Goal: Task Accomplishment & Management: Complete application form

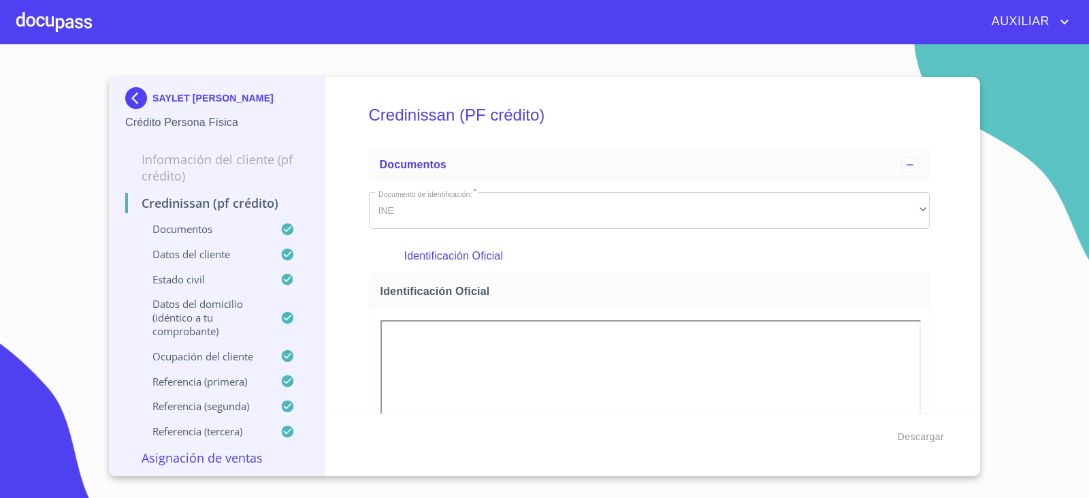
click at [148, 93] on img at bounding box center [138, 98] width 27 height 22
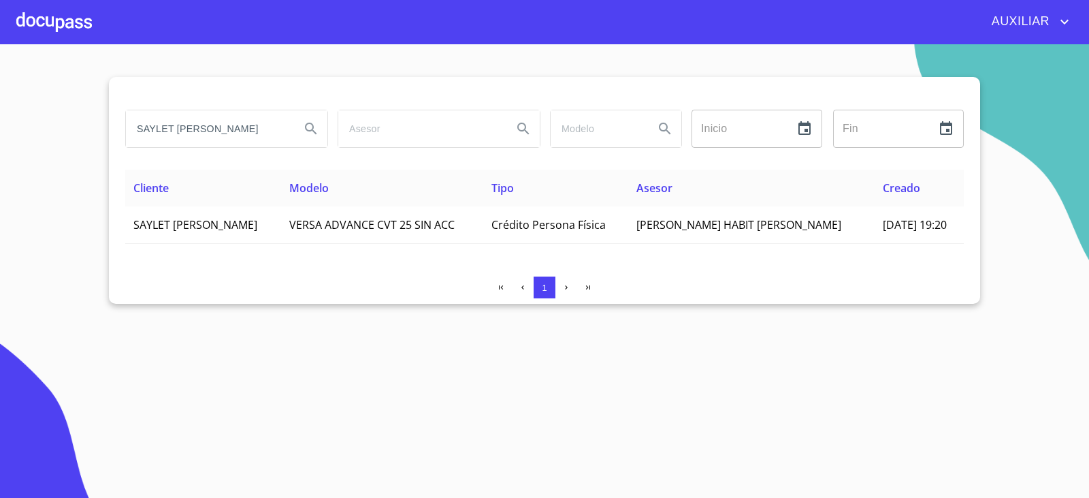
scroll to position [0, 15]
drag, startPoint x: 410, startPoint y: 282, endPoint x: 538, endPoint y: 336, distance: 137.9
click at [521, 335] on section "SAYLET [PERSON_NAME] Inicio ​ Fin ​ Cliente Modelo Tipo Asesor Creado SAYLET [P…" at bounding box center [544, 270] width 1089 height 453
paste input "[PERSON_NAME] [PERSON_NAME]"
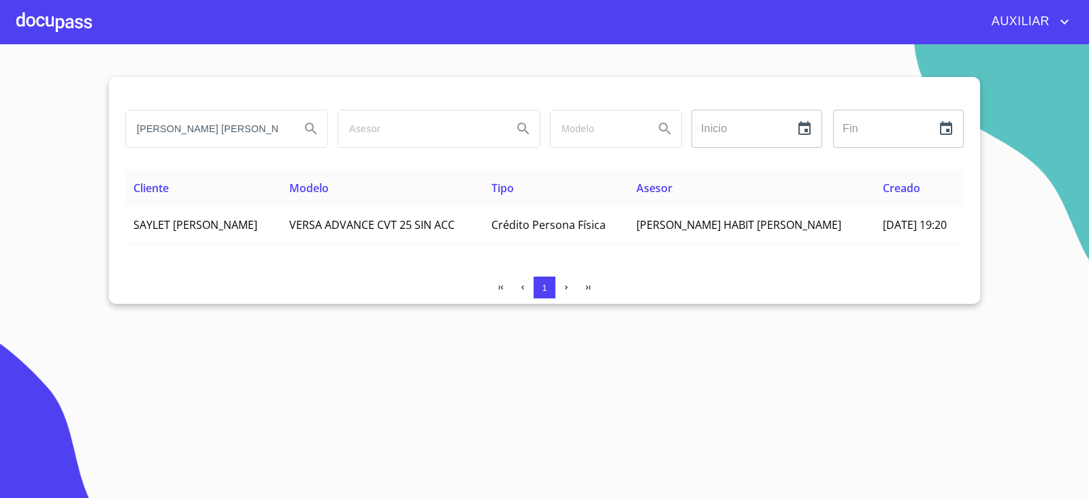
scroll to position [0, 54]
type input "[PERSON_NAME] [PERSON_NAME]"
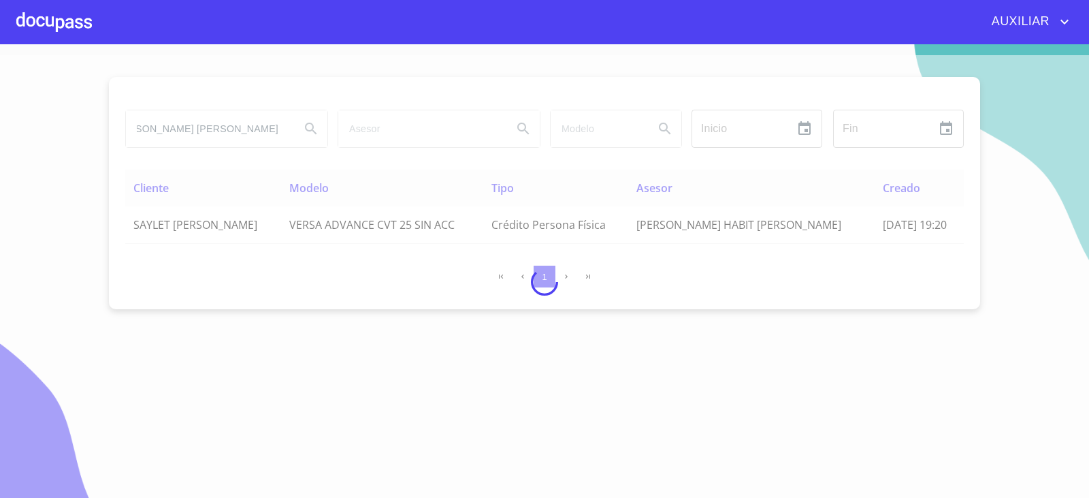
scroll to position [0, 0]
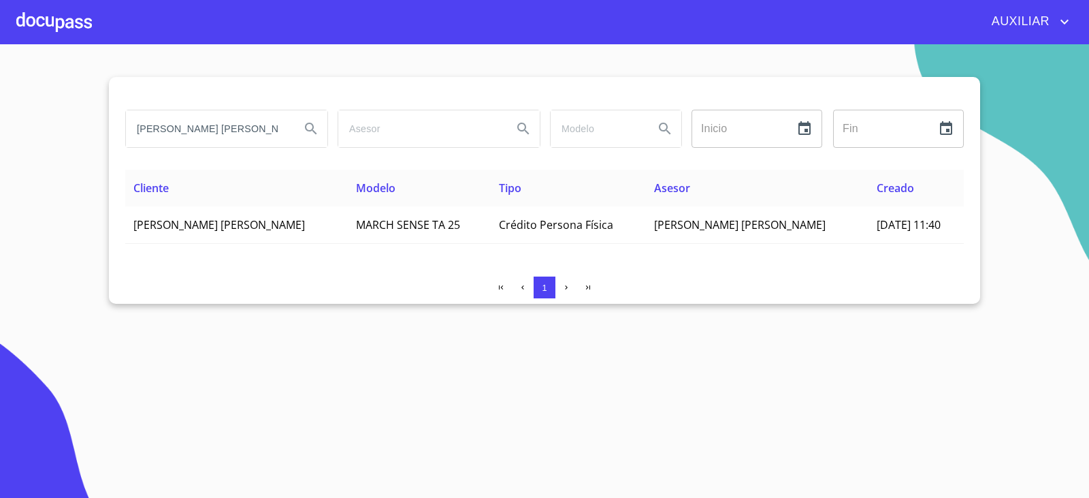
click at [189, 195] on th "Cliente" at bounding box center [236, 187] width 223 height 37
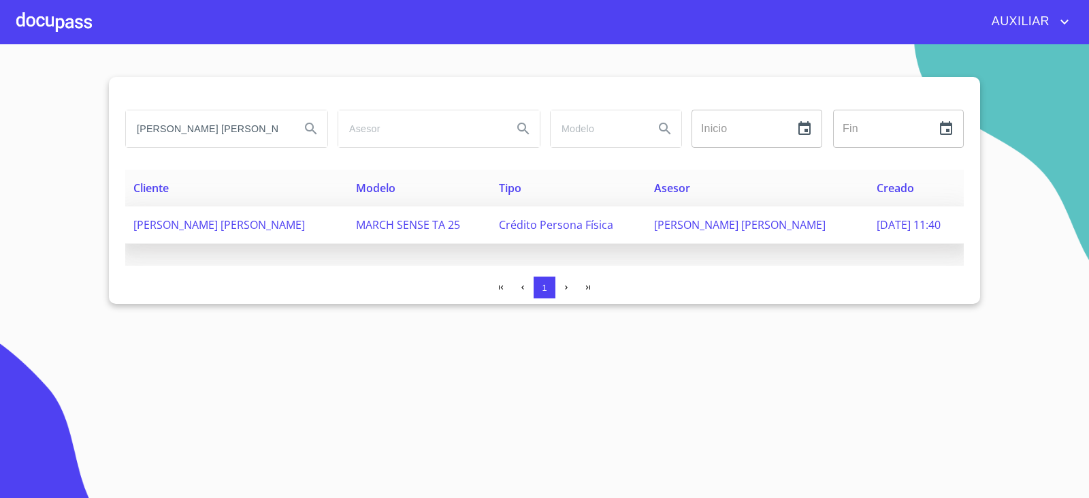
click at [190, 214] on td "[PERSON_NAME] [PERSON_NAME]" at bounding box center [236, 224] width 223 height 37
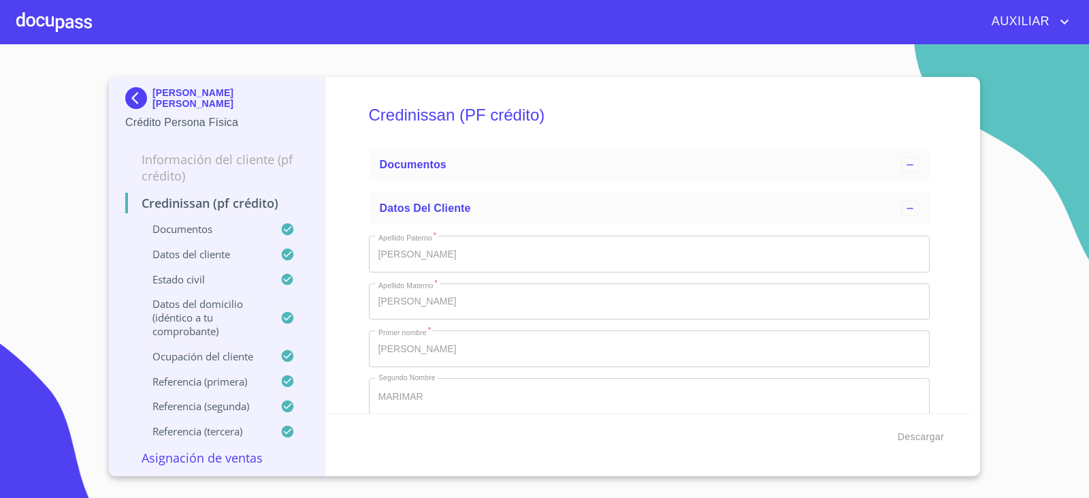
type input "1 de oct. de 2020"
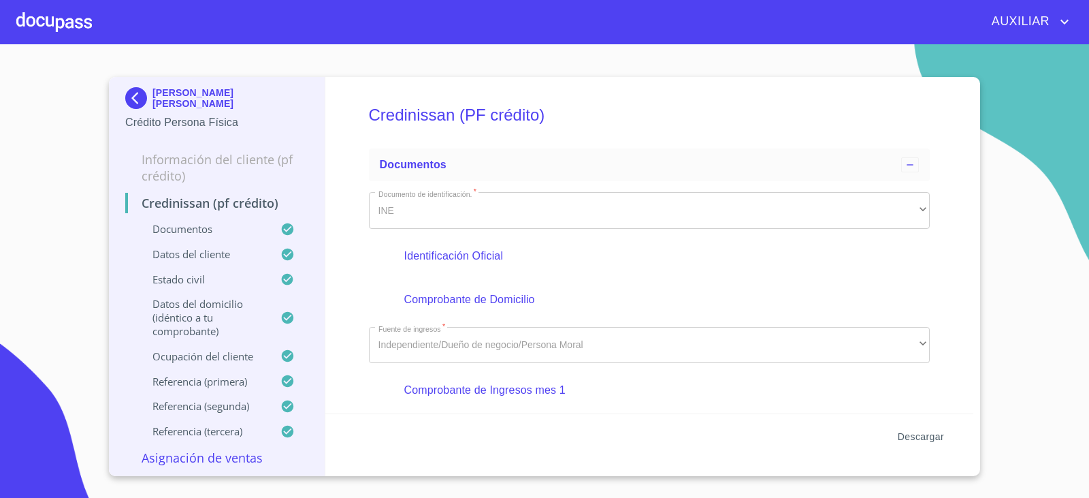
click at [920, 443] on span "Descargar" at bounding box center [921, 436] width 46 height 17
